Goal: Communication & Community: Share content

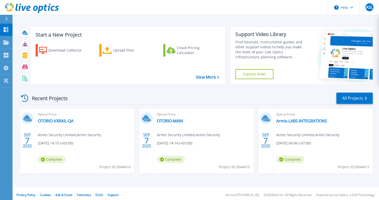
click at [57, 118] on div "Optical Prime OTORIO-VXRAIL-QA Armis Security Limited , Armis Security 09/07/20…" at bounding box center [84, 141] width 99 height 65
click at [69, 121] on link "OTORIO-VXRAIL-QA" at bounding box center [56, 120] width 36 height 5
click at [172, 122] on link "OTORIO-MAIN" at bounding box center [170, 120] width 26 height 5
click at [290, 121] on link "Armis-LABS-INTEGRATIONS" at bounding box center [301, 120] width 51 height 5
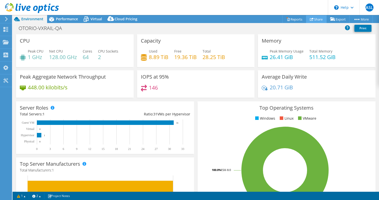
click at [313, 19] on icon at bounding box center [312, 19] width 4 height 4
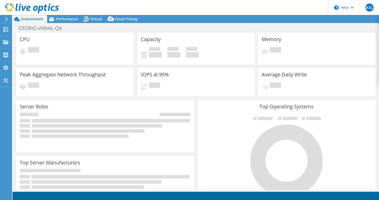
click at [247, 27] on div "OTORIO-VXRAIL-QA Print" at bounding box center [196, 28] width 366 height 9
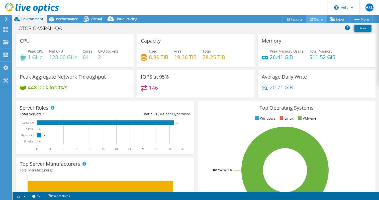
click at [311, 21] on link "Share" at bounding box center [316, 19] width 21 height 8
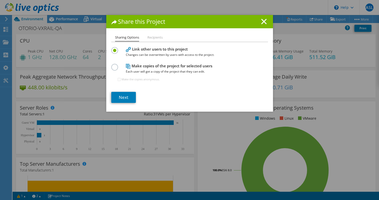
click at [151, 39] on li "Recipients" at bounding box center [154, 38] width 15 height 6
click at [123, 100] on link "Next" at bounding box center [123, 97] width 25 height 11
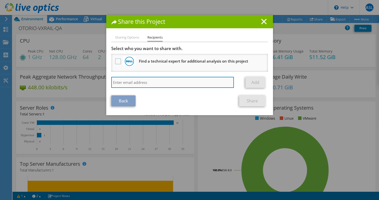
click at [171, 78] on input "search" at bounding box center [172, 82] width 123 height 11
paste input "igors@emet.co"
type input "igors@emet.co"
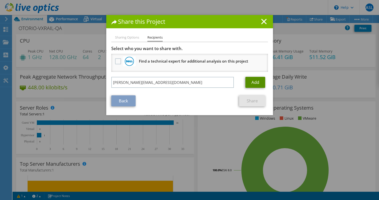
click at [249, 81] on link "Add" at bounding box center [255, 82] width 20 height 11
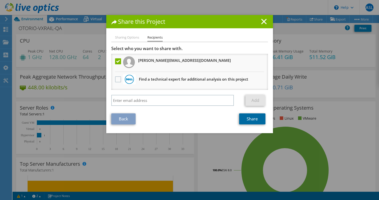
click at [255, 121] on link "Share" at bounding box center [252, 118] width 26 height 11
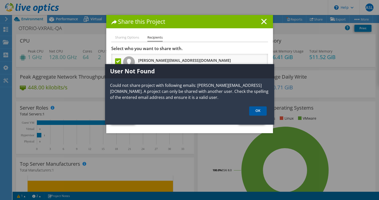
click at [258, 110] on link "OK" at bounding box center [258, 110] width 18 height 9
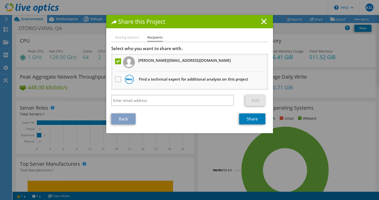
click at [125, 36] on li "Sharing Options" at bounding box center [127, 38] width 24 height 6
click at [262, 23] on line at bounding box center [263, 21] width 5 height 5
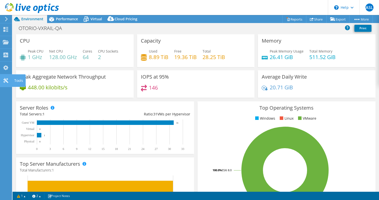
click at [7, 81] on icon at bounding box center [6, 80] width 6 height 5
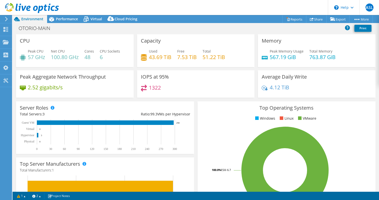
select select "USD"
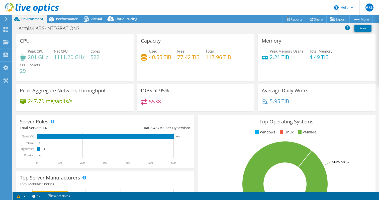
select select "USD"
click at [315, 18] on link "Share" at bounding box center [316, 19] width 21 height 8
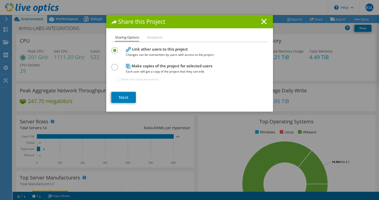
click at [143, 70] on span "Each user will get a copy of the project that they can edit." at bounding box center [188, 72] width 125 height 6
click at [113, 65] on label at bounding box center [115, 64] width 9 height 1
click at [0, 0] on input "radio" at bounding box center [0, 0] width 0 height 0
click at [129, 97] on link "Next" at bounding box center [123, 97] width 25 height 11
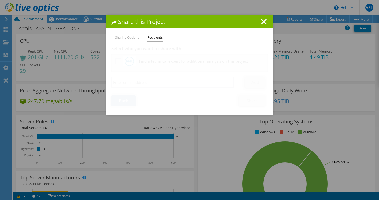
click at [129, 97] on link "Back" at bounding box center [123, 100] width 24 height 11
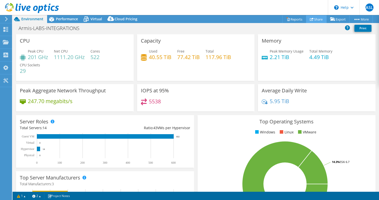
click at [313, 21] on link "Share" at bounding box center [316, 19] width 21 height 8
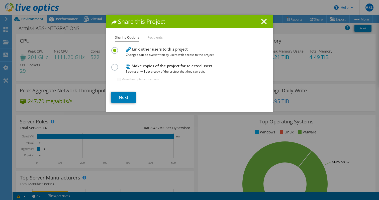
click at [112, 65] on label at bounding box center [115, 64] width 9 height 1
click at [0, 0] on input "radio" at bounding box center [0, 0] width 0 height 0
click at [125, 99] on link "Next" at bounding box center [123, 97] width 25 height 11
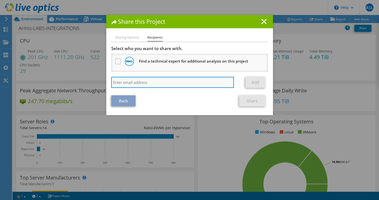
click at [154, 81] on input "search" at bounding box center [172, 82] width 123 height 11
paste input "igors@emet.co"
type input "igors@emet.co"
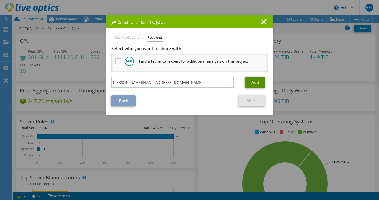
click at [263, 84] on link "Add" at bounding box center [255, 82] width 20 height 11
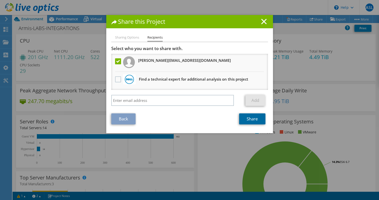
click at [252, 120] on link "Share" at bounding box center [252, 118] width 26 height 11
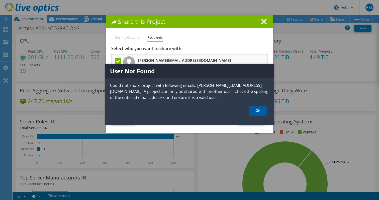
click at [257, 109] on link "OK" at bounding box center [258, 110] width 18 height 9
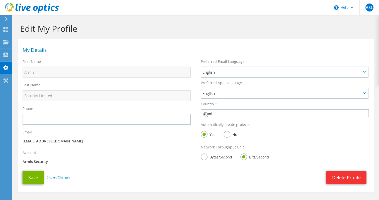
select select "99"
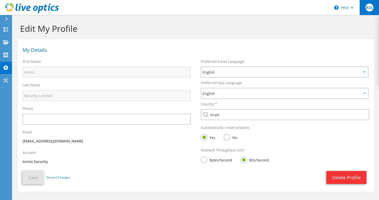
click at [372, 8] on span "ASL" at bounding box center [369, 8] width 8 height 8
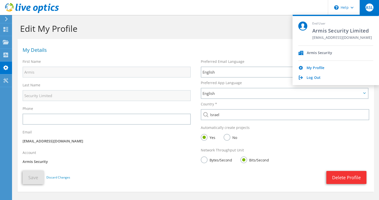
click at [289, 55] on div "My Details" at bounding box center [196, 49] width 356 height 15
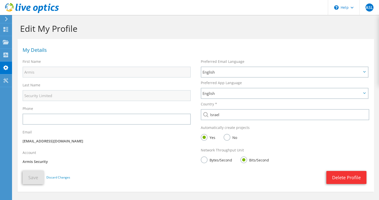
click at [298, 55] on div "My Details" at bounding box center [196, 49] width 356 height 15
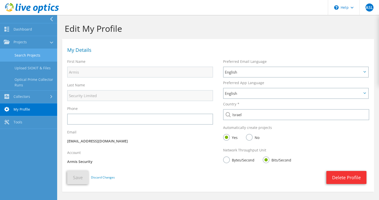
click at [28, 51] on link "Search Projects" at bounding box center [28, 55] width 57 height 13
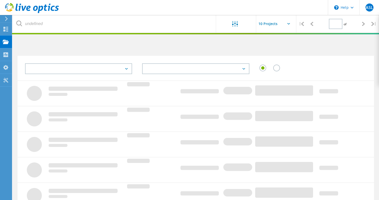
type input "1"
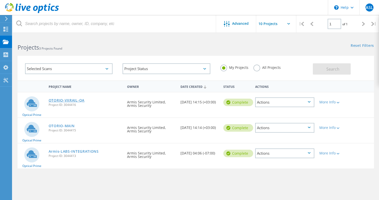
click at [65, 101] on link "OTORIO-VXRAIL-QA" at bounding box center [67, 101] width 36 height 4
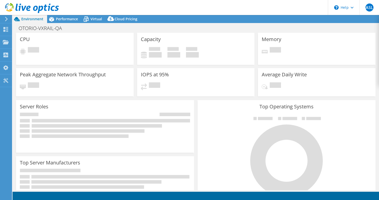
select select "USD"
